Goal: Information Seeking & Learning: Learn about a topic

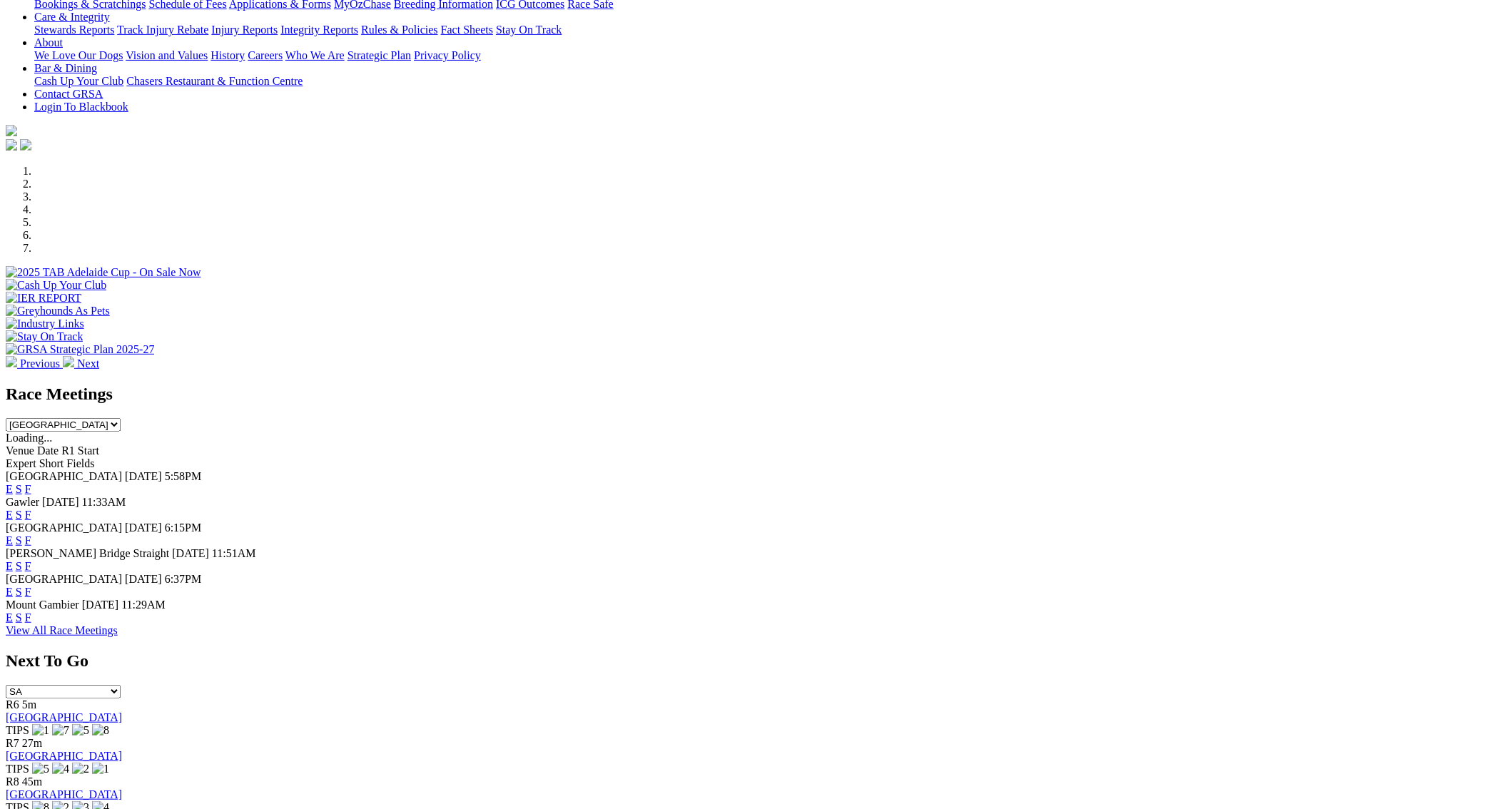
scroll to position [323, 0]
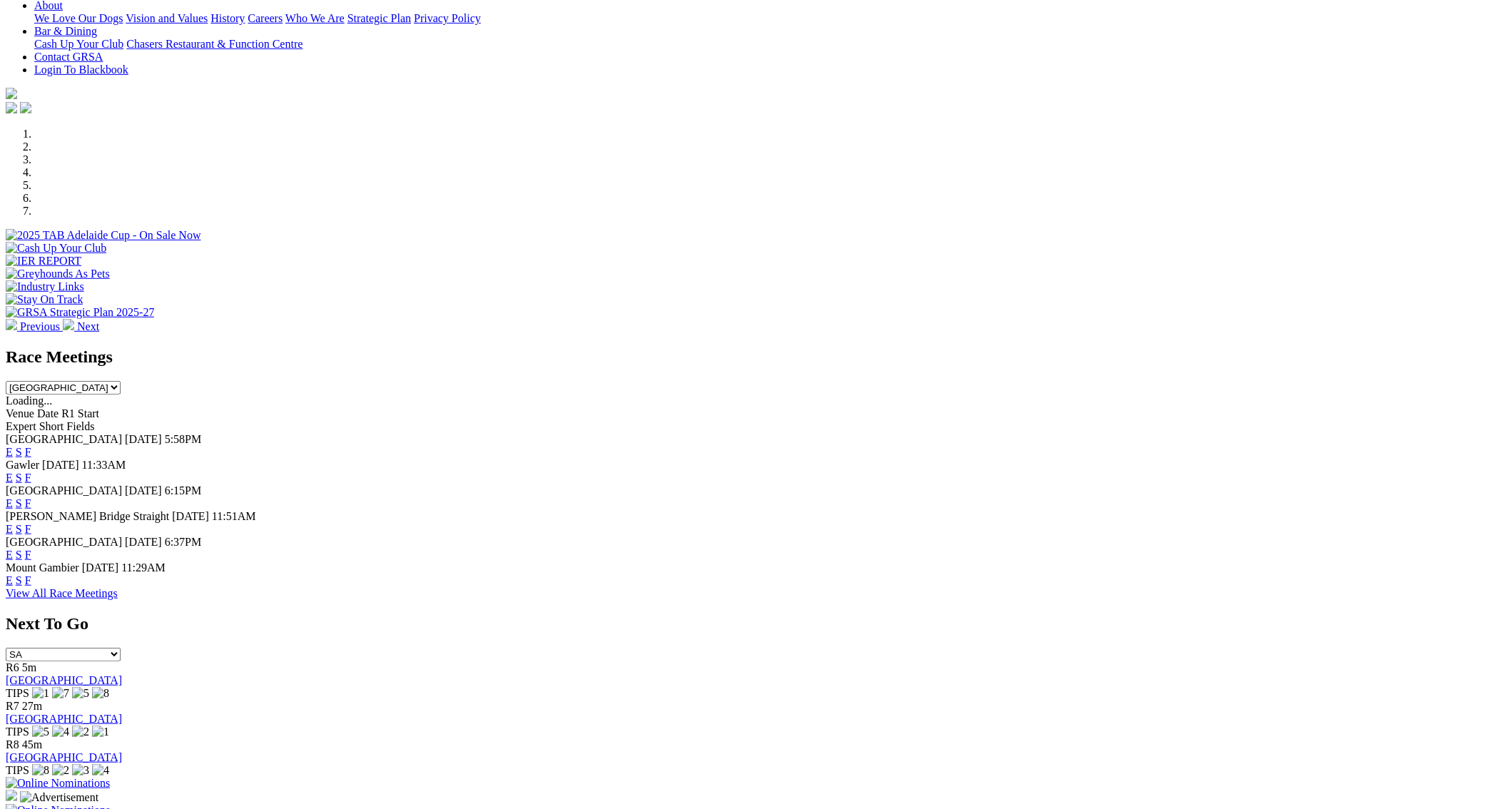
click at [31, 581] on link "F" at bounding box center [28, 580] width 6 height 12
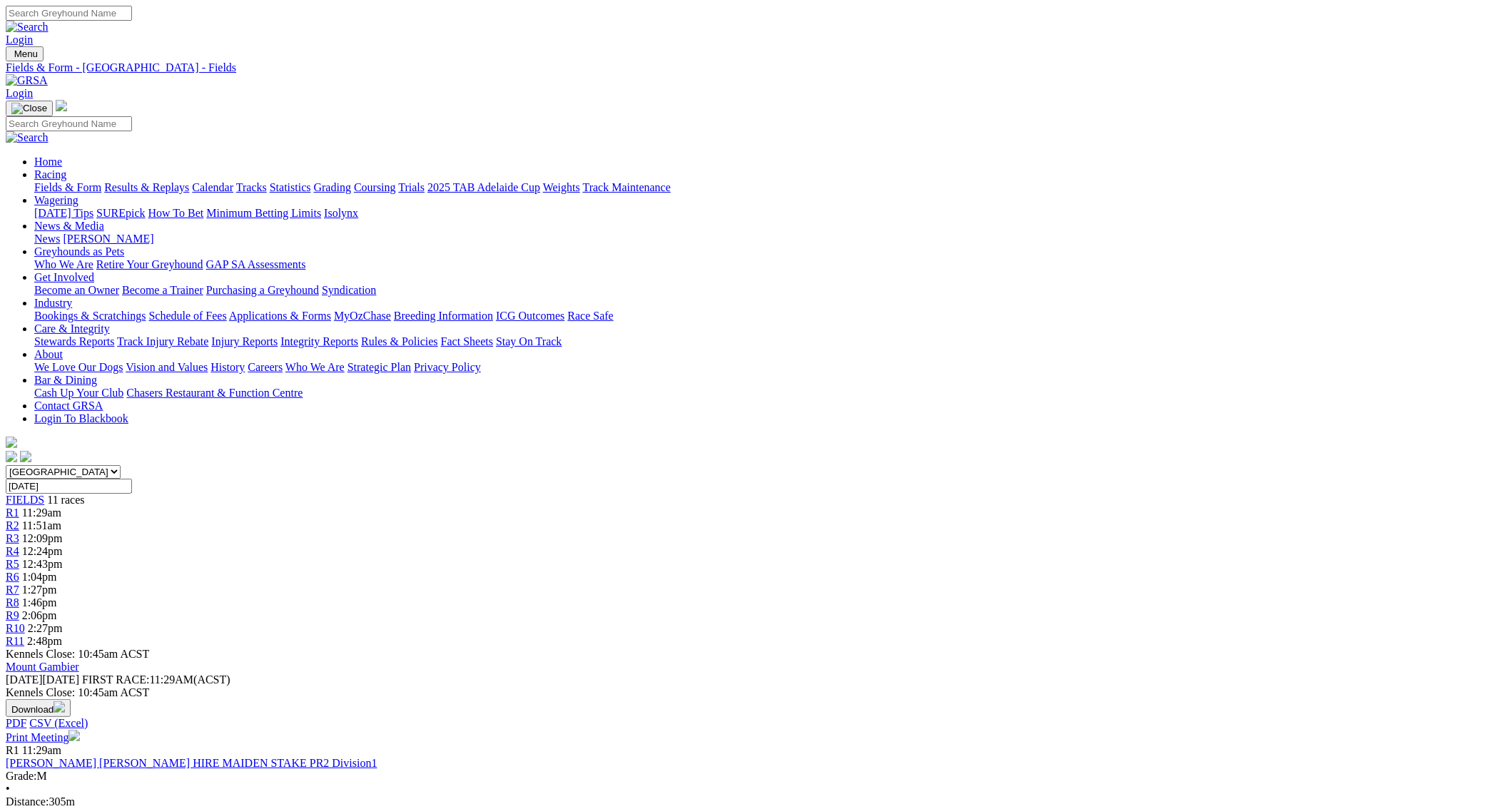
click at [101, 181] on link "Fields & Form" at bounding box center [68, 187] width 67 height 12
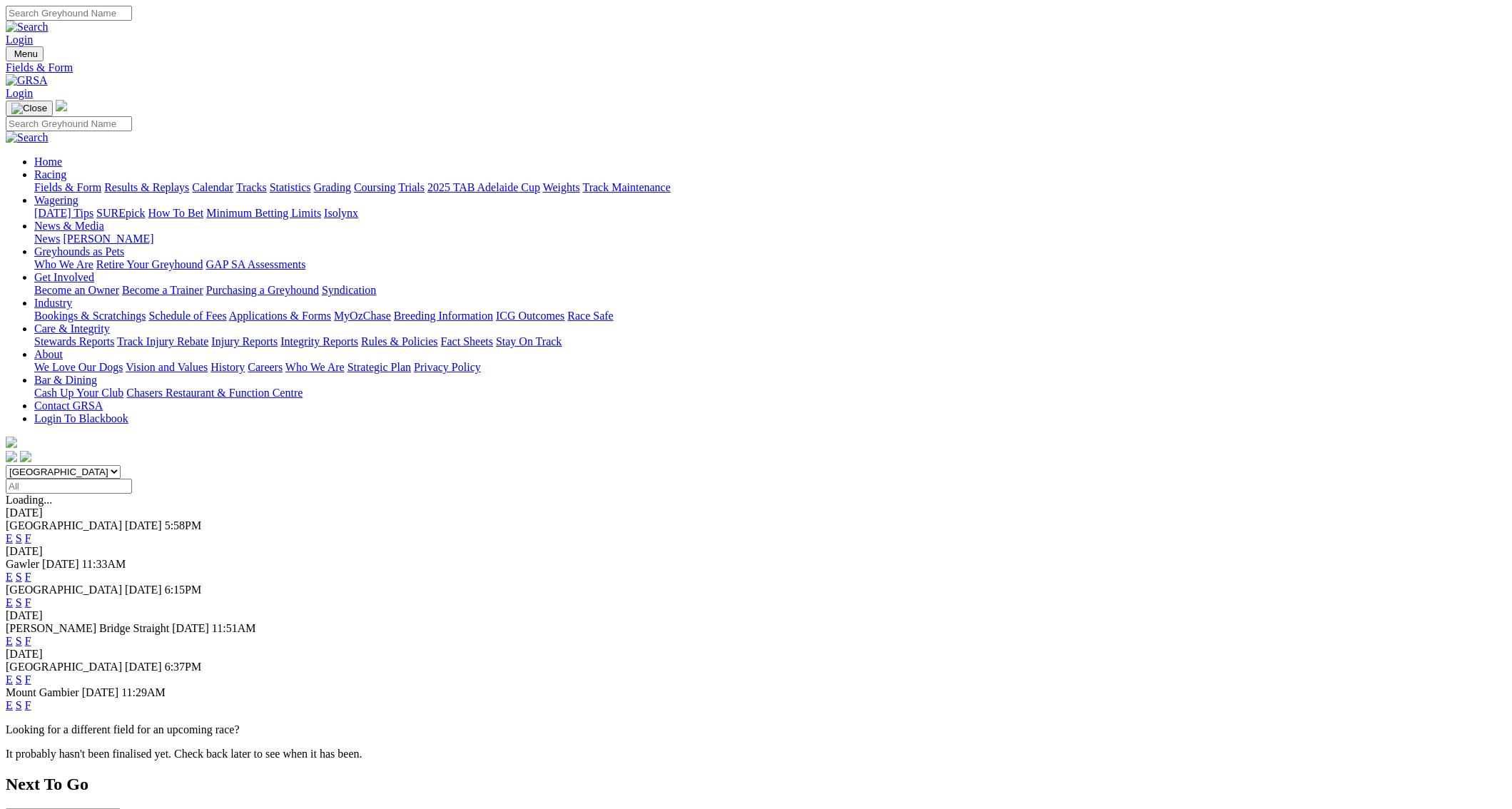
click at [31, 597] on link "F" at bounding box center [28, 602] width 6 height 12
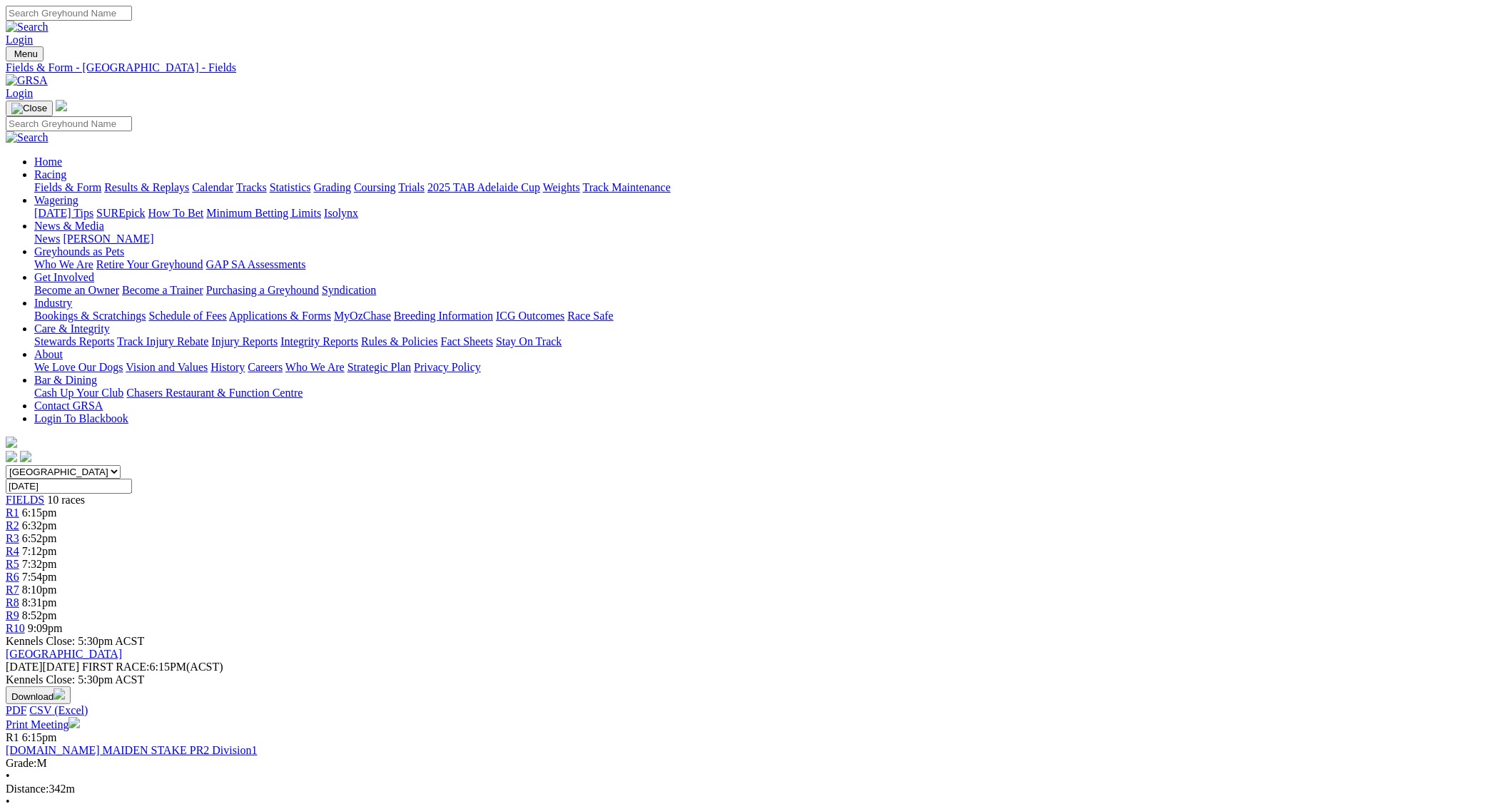
click at [101, 181] on link "Fields & Form" at bounding box center [68, 187] width 67 height 12
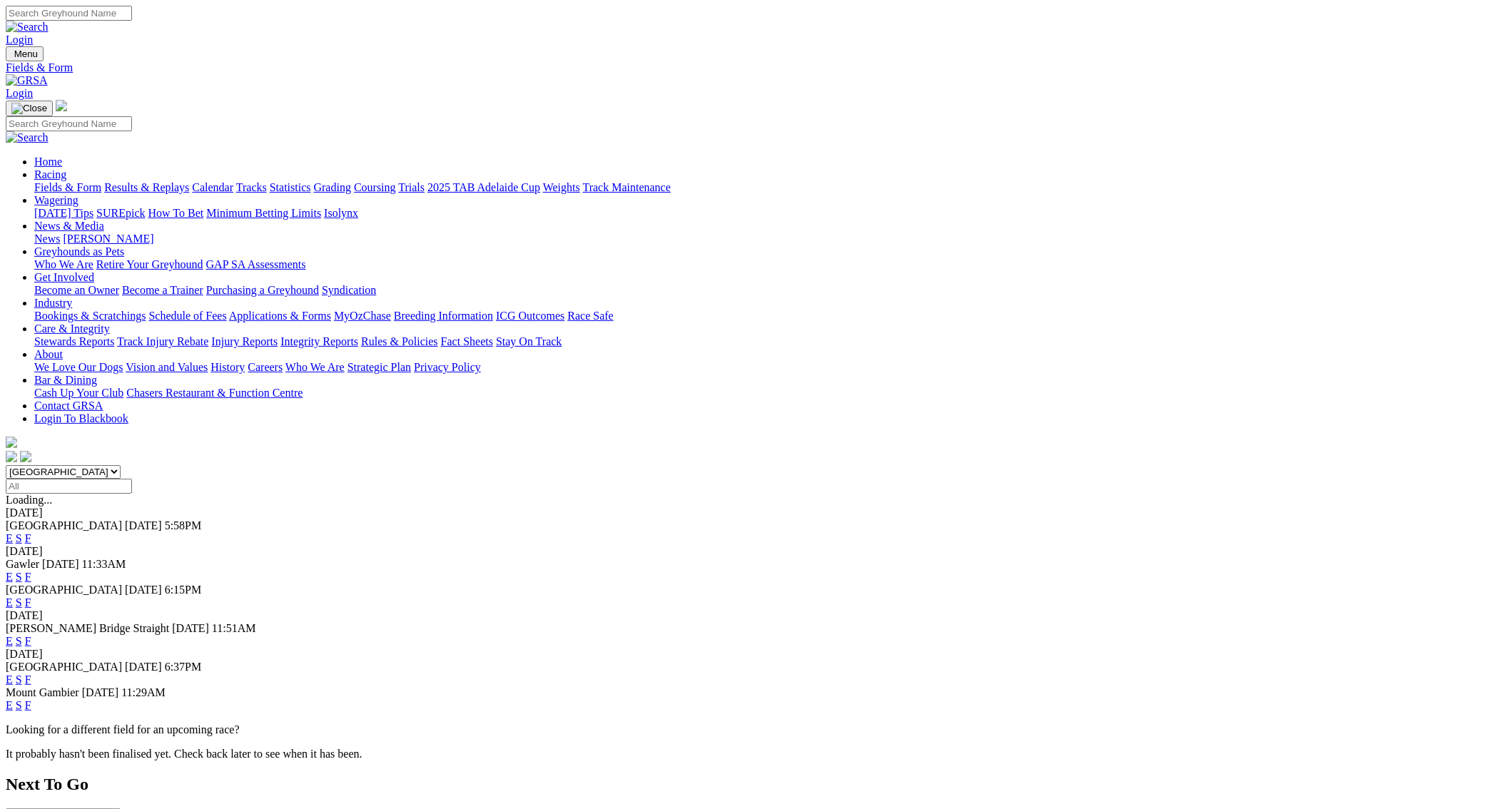
click at [31, 532] on link "F" at bounding box center [28, 538] width 6 height 12
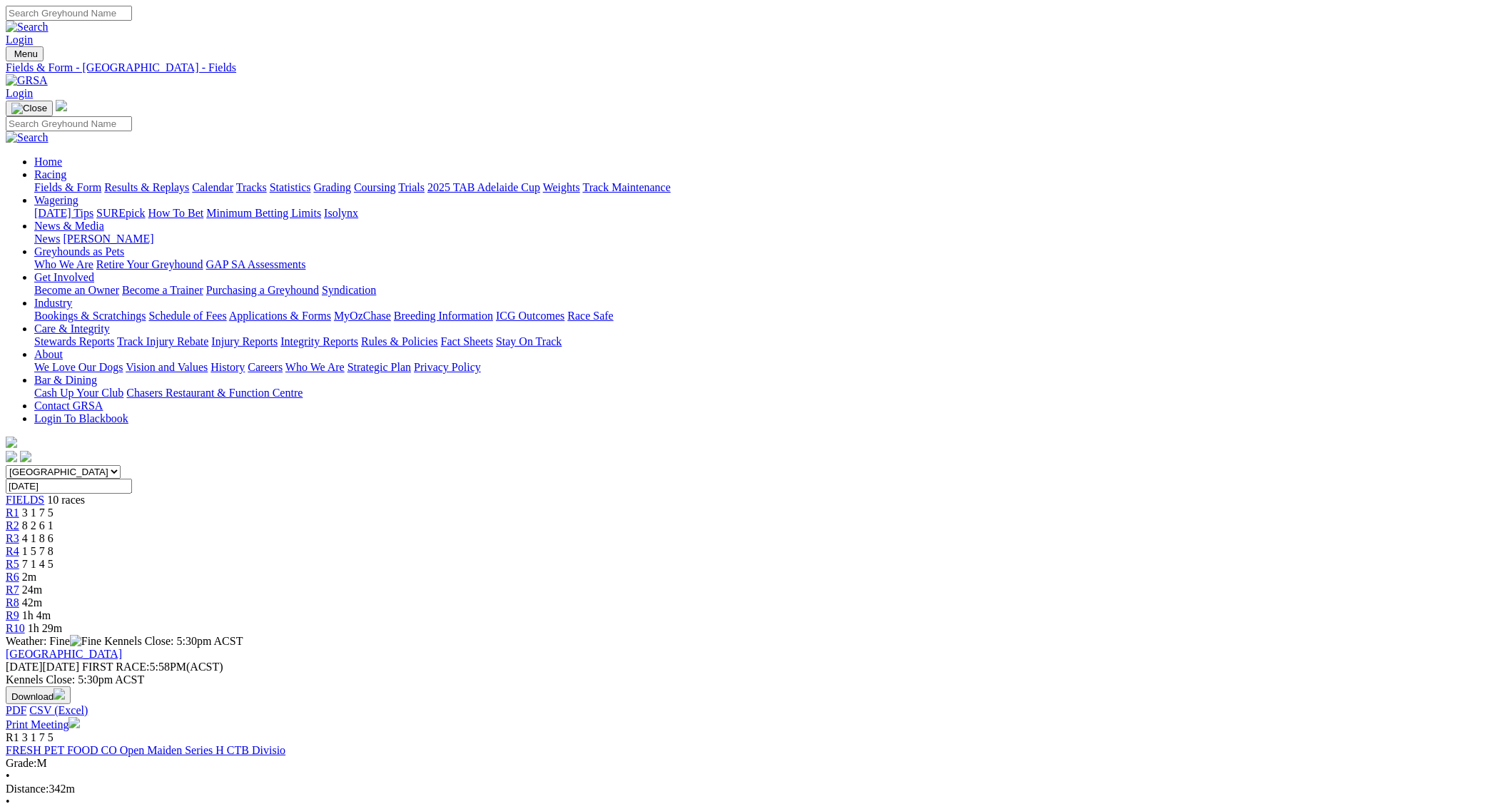
click at [101, 181] on link "Fields & Form" at bounding box center [68, 187] width 67 height 12
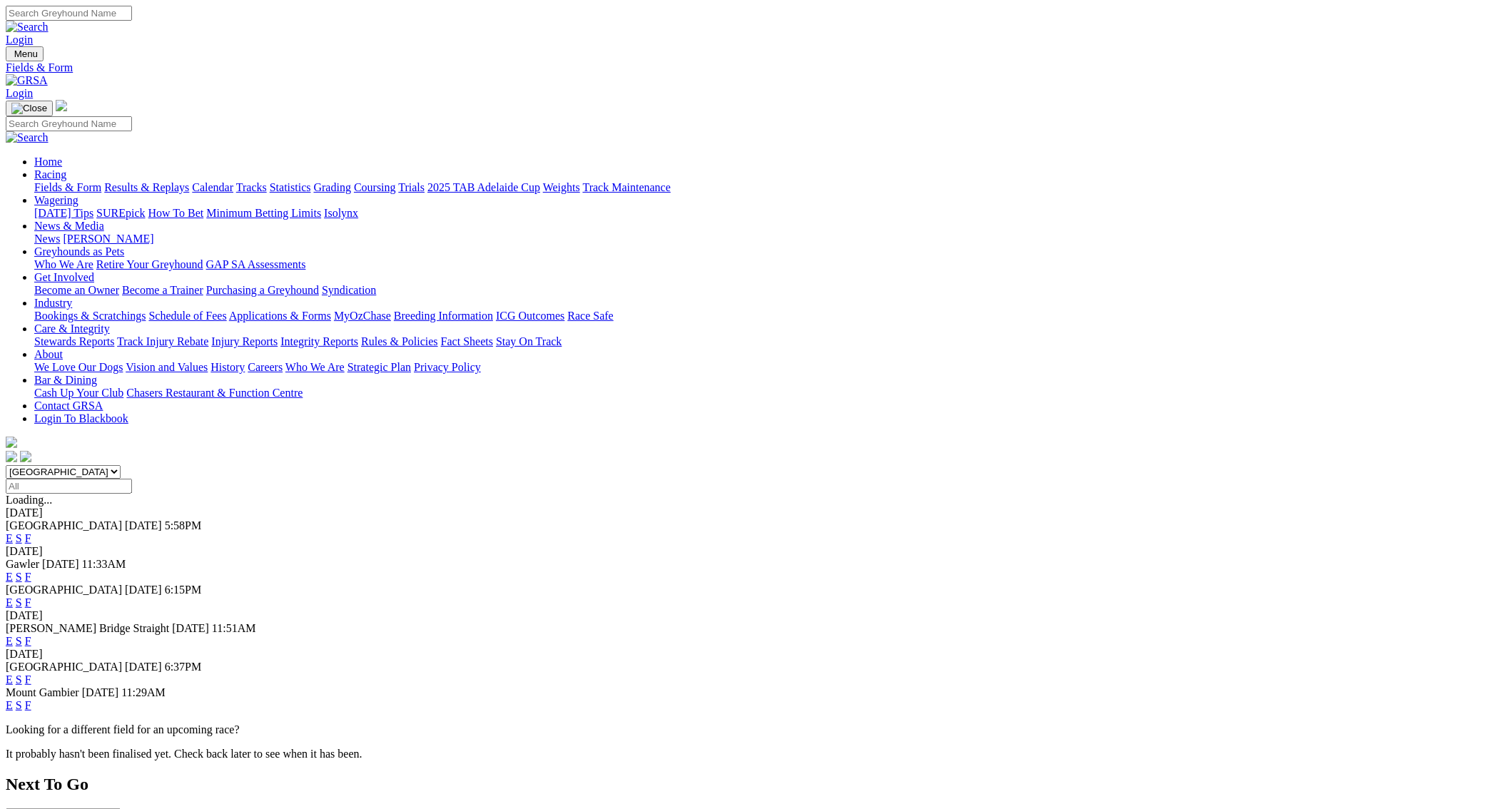
click at [31, 635] on link "F" at bounding box center [28, 640] width 6 height 12
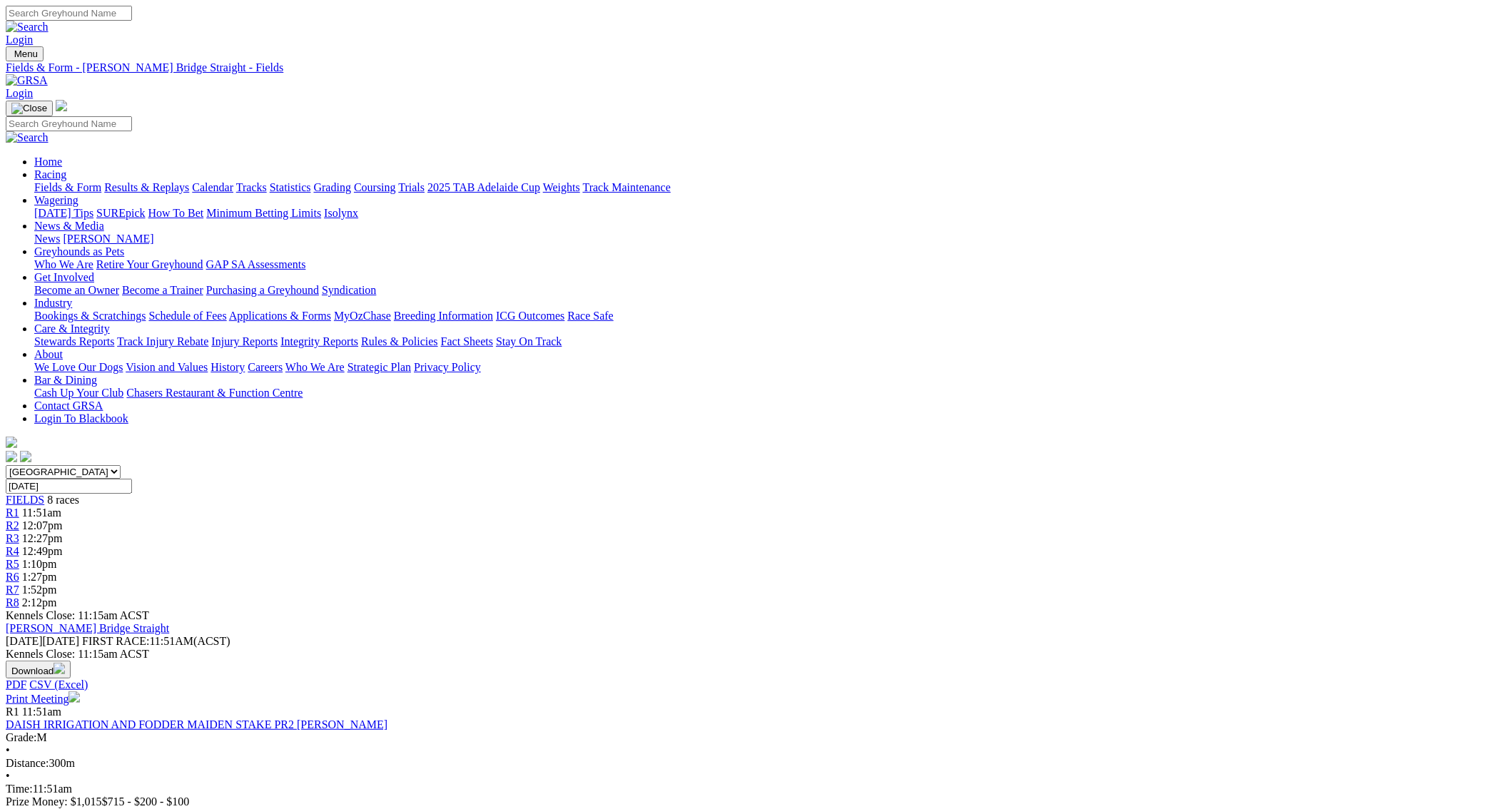
click at [101, 181] on link "Fields & Form" at bounding box center [68, 187] width 67 height 12
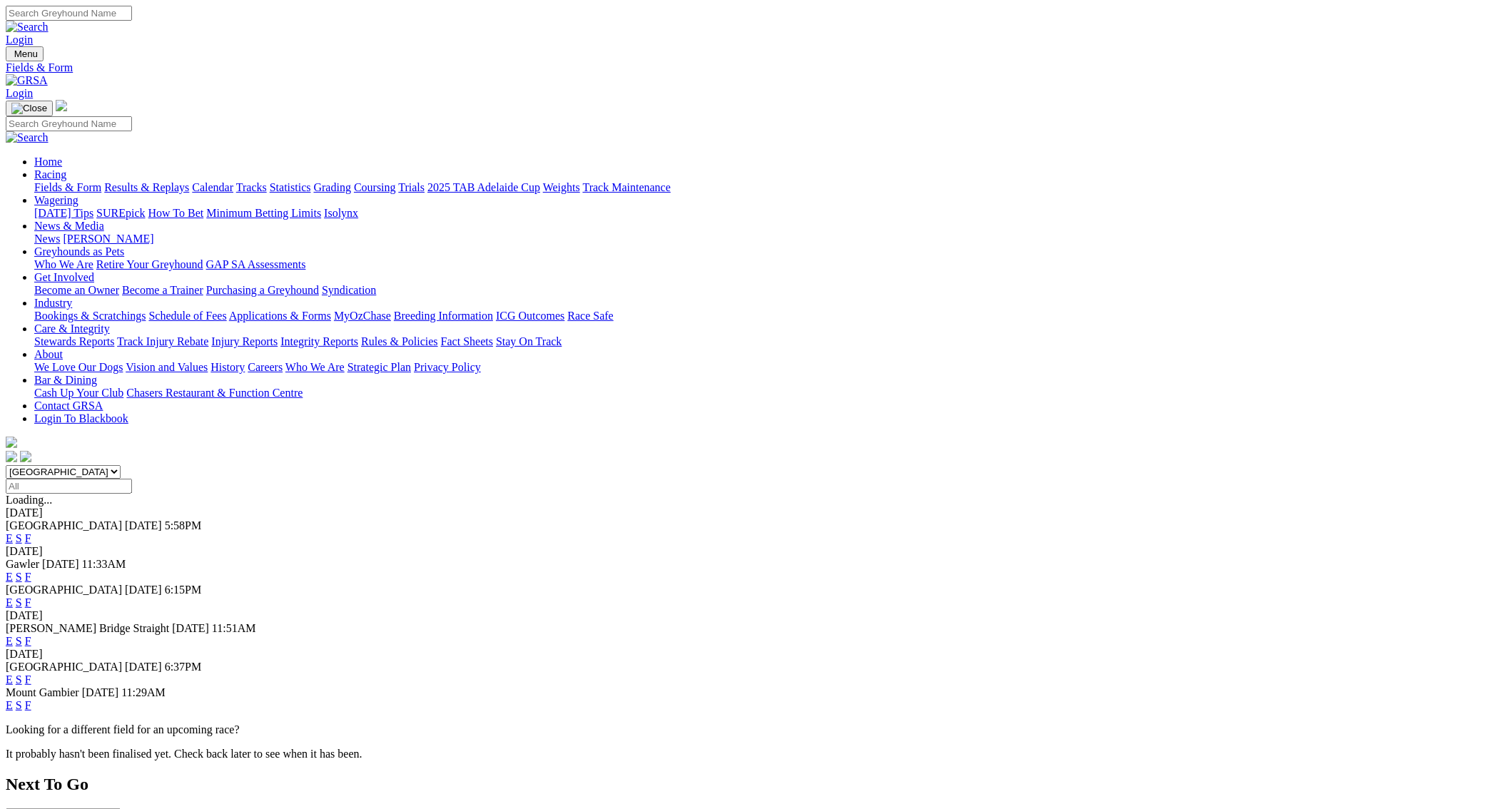
click at [31, 673] on link "F" at bounding box center [28, 679] width 6 height 12
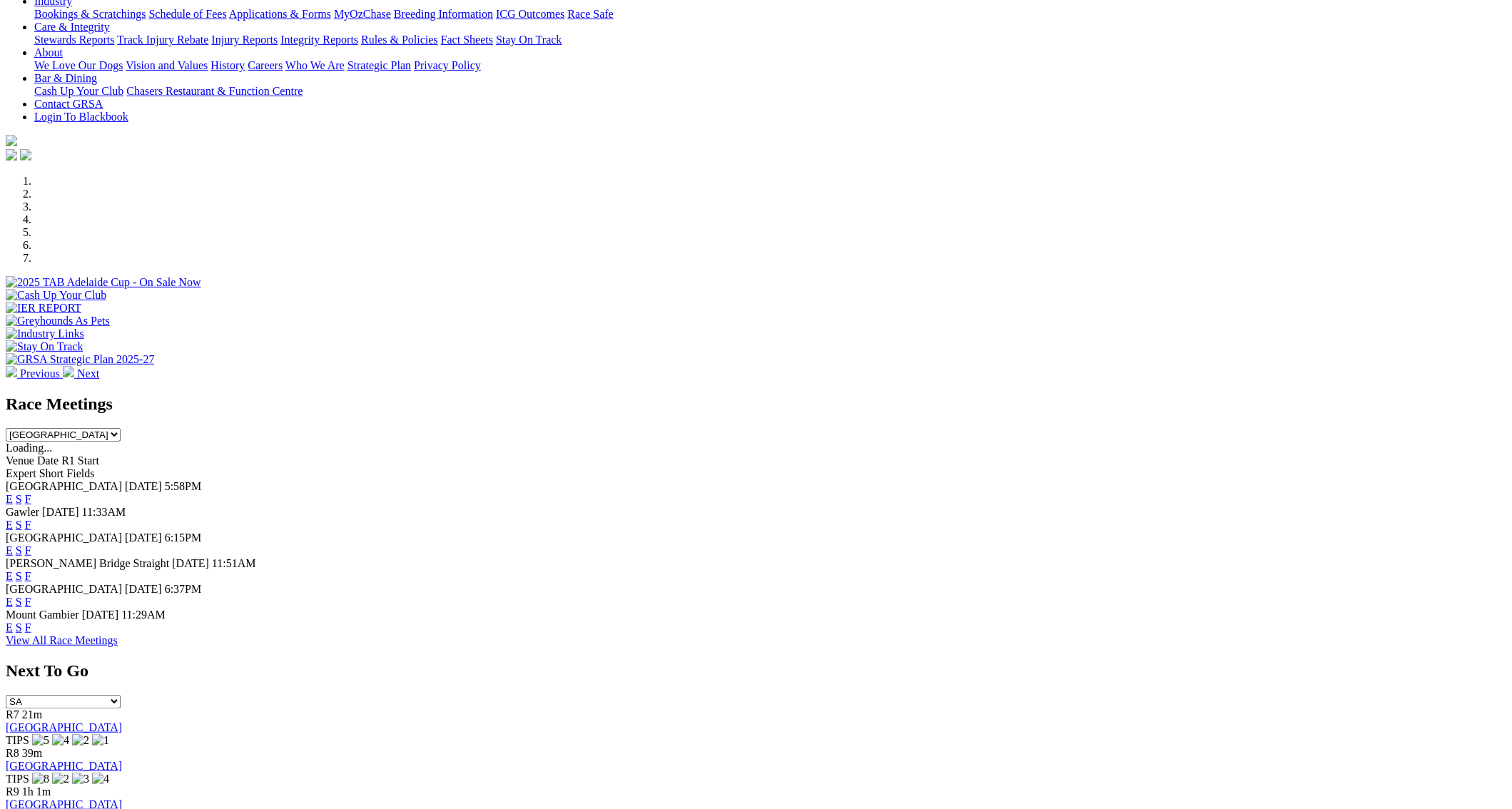
scroll to position [296, 0]
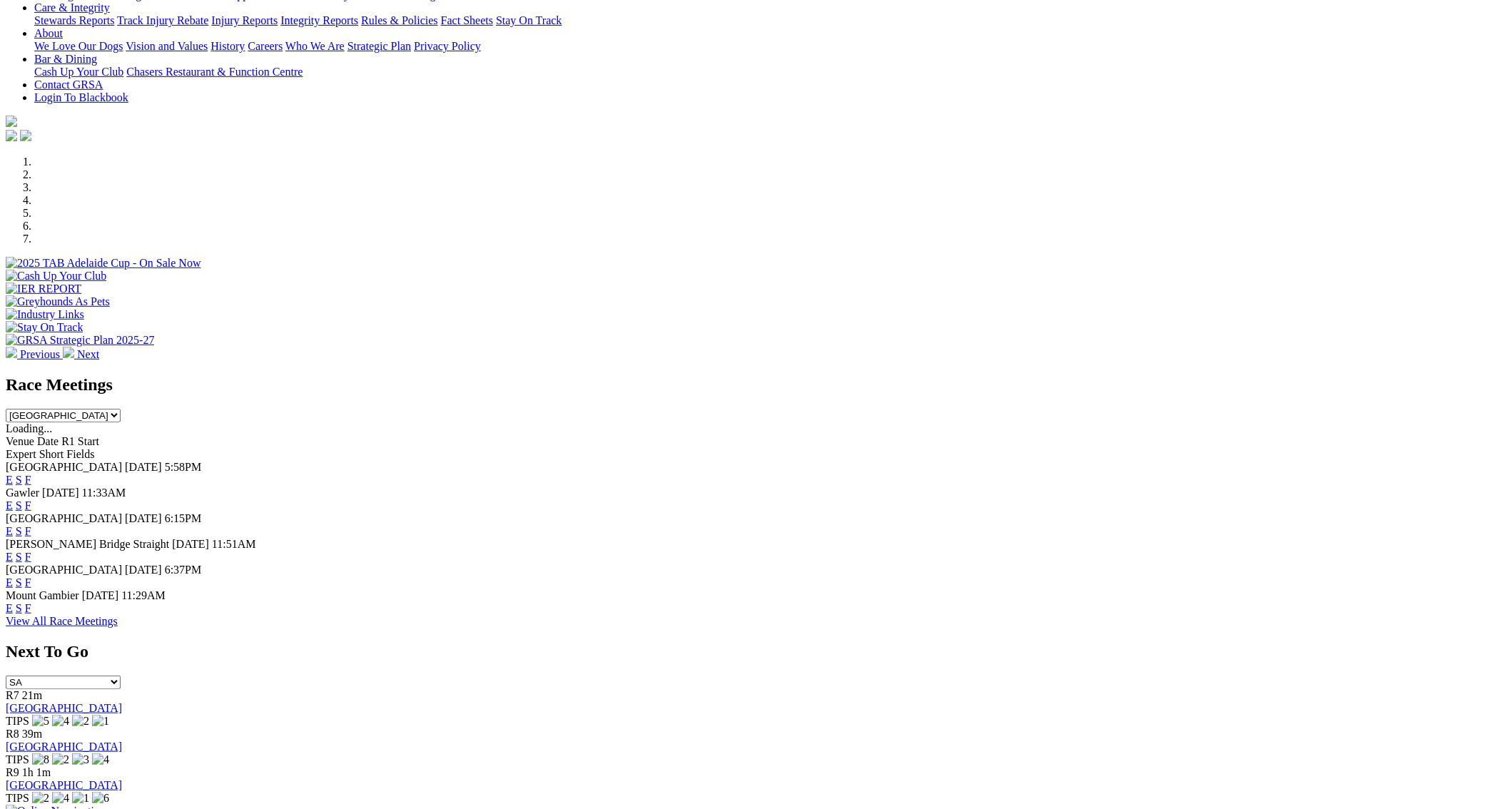
click at [110, 805] on img at bounding box center [57, 811] width 104 height 13
